Goal: Transaction & Acquisition: Download file/media

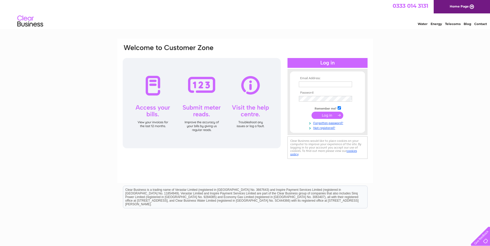
click at [333, 84] on input "text" at bounding box center [325, 85] width 53 height 6
type input "[EMAIL_ADDRESS][DOMAIN_NAME]"
click at [311, 112] on input "submit" at bounding box center [327, 115] width 32 height 7
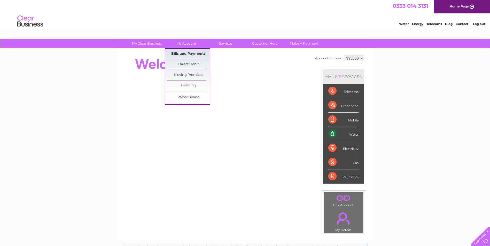
click at [193, 53] on link "Bills and Payments" at bounding box center [188, 54] width 43 height 10
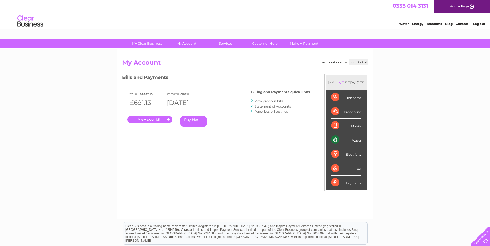
click at [272, 100] on link "View previous bills" at bounding box center [269, 101] width 28 height 4
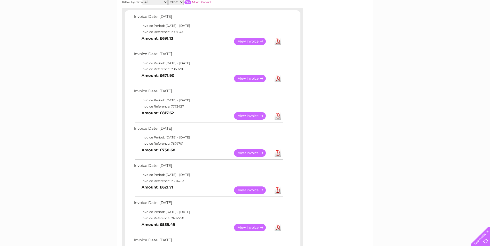
scroll to position [52, 0]
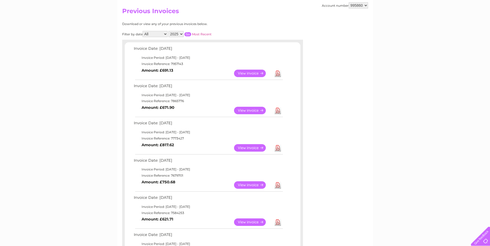
click at [278, 185] on link "Download" at bounding box center [277, 185] width 6 height 7
